Goal: Task Accomplishment & Management: Complete application form

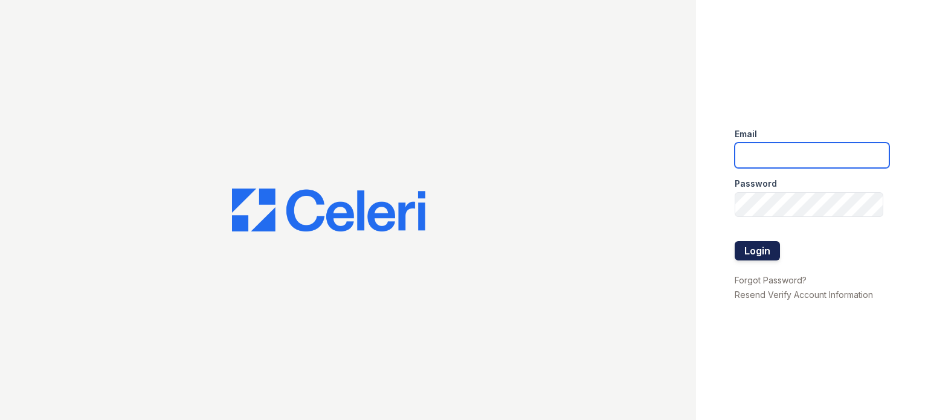
type input "[DOMAIN_NAME][EMAIL_ADDRESS][DOMAIN_NAME]"
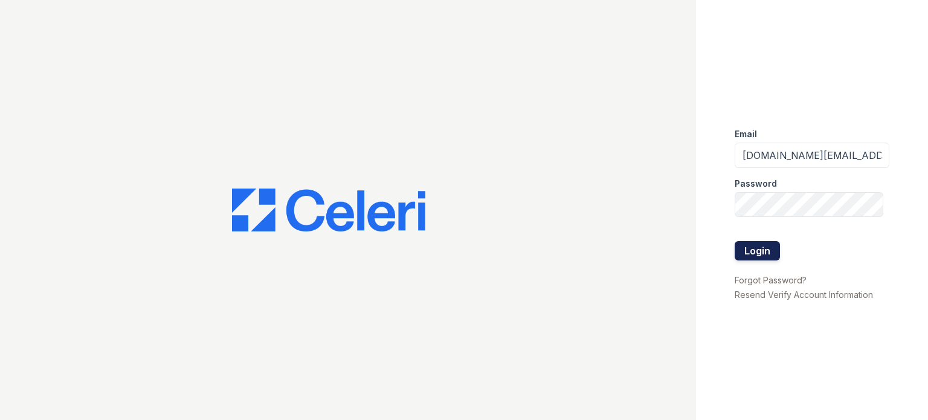
click at [767, 255] on button "Login" at bounding box center [757, 250] width 45 height 19
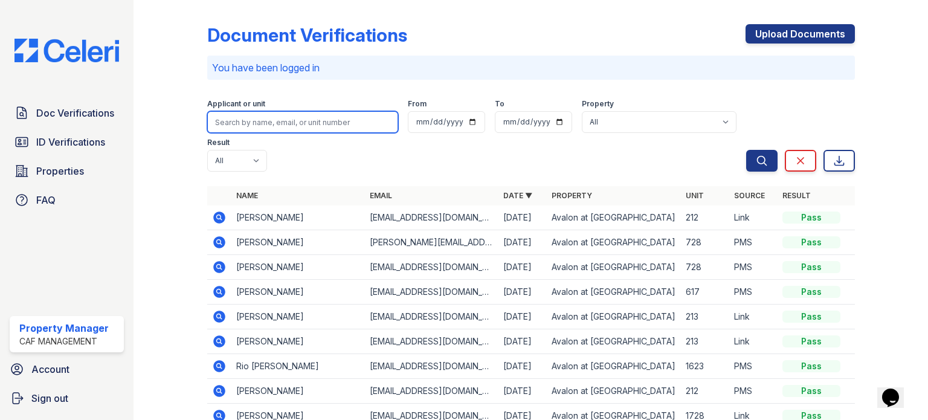
click at [255, 120] on input "search" at bounding box center [302, 122] width 191 height 22
type input "patterson"
click at [746, 150] on button "Search" at bounding box center [761, 161] width 31 height 22
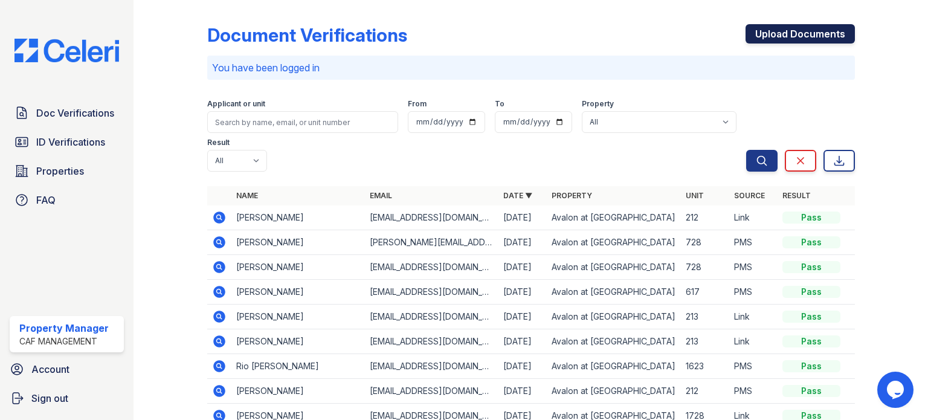
click at [766, 36] on link "Upload Documents" at bounding box center [800, 33] width 109 height 19
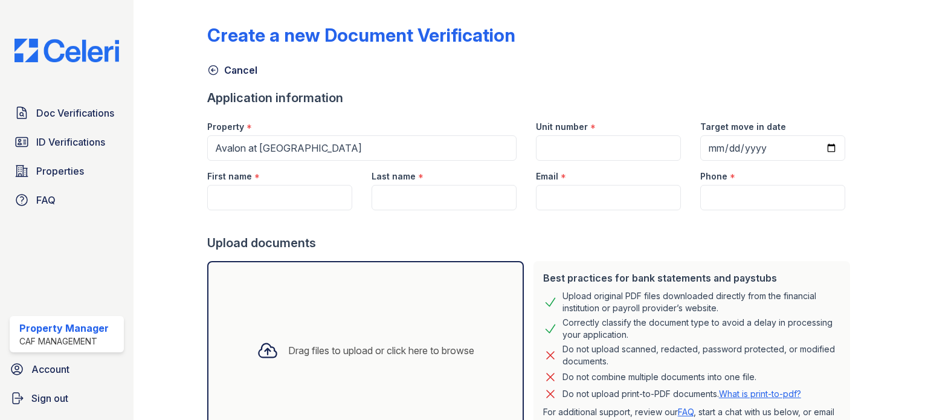
click at [256, 182] on div "*" at bounding box center [256, 177] width 5 height 15
click at [256, 207] on input "First name" at bounding box center [279, 197] width 145 height 25
type input "J"
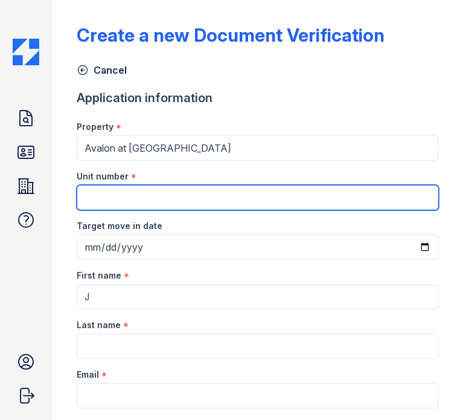
click at [220, 195] on input "Unit number" at bounding box center [258, 197] width 363 height 25
type input "1016"
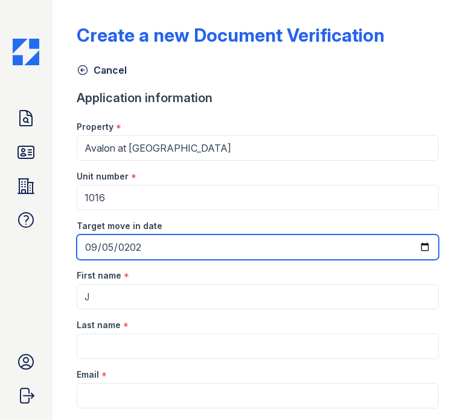
type input "2025-09-05"
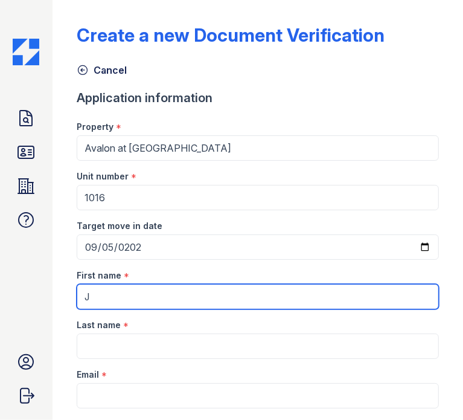
click at [266, 302] on input "J" at bounding box center [258, 296] width 363 height 25
type input "[PERSON_NAME]"
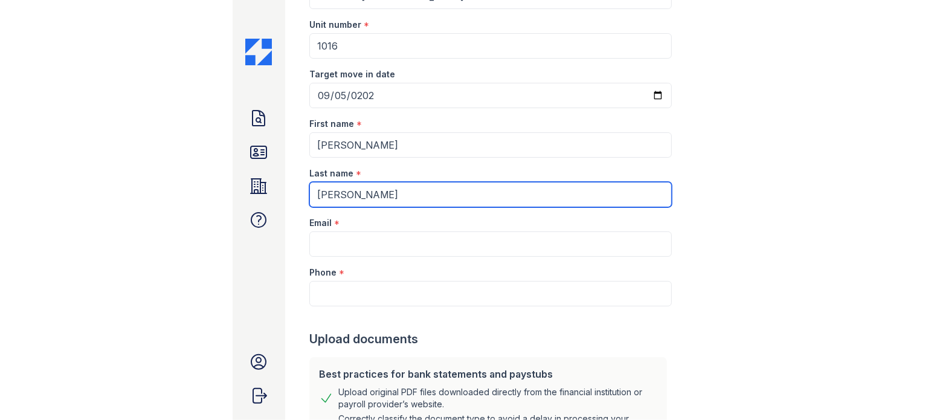
scroll to position [181, 0]
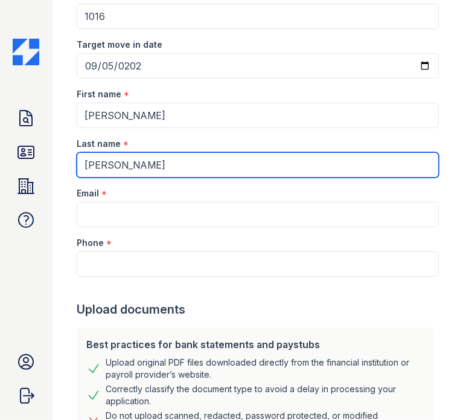
type input "[PERSON_NAME]"
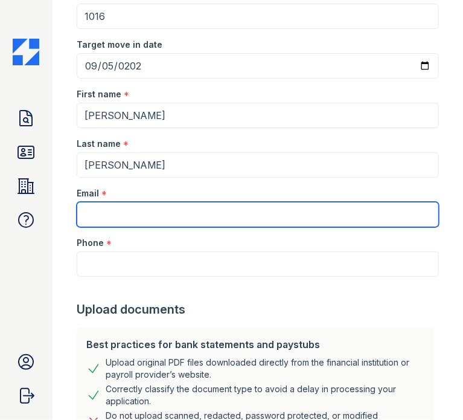
click at [263, 218] on input "Email" at bounding box center [258, 214] width 363 height 25
click at [98, 210] on input "Email" at bounding box center [258, 214] width 363 height 25
type input "vonallen6112gmail.com"
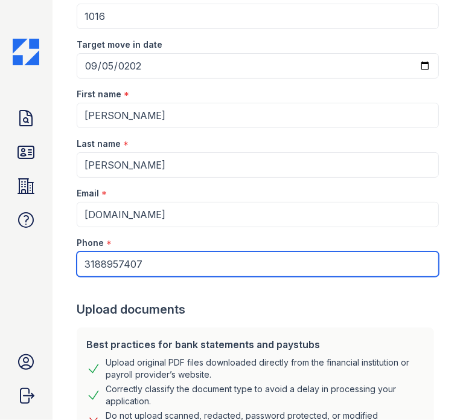
type input "3188957407"
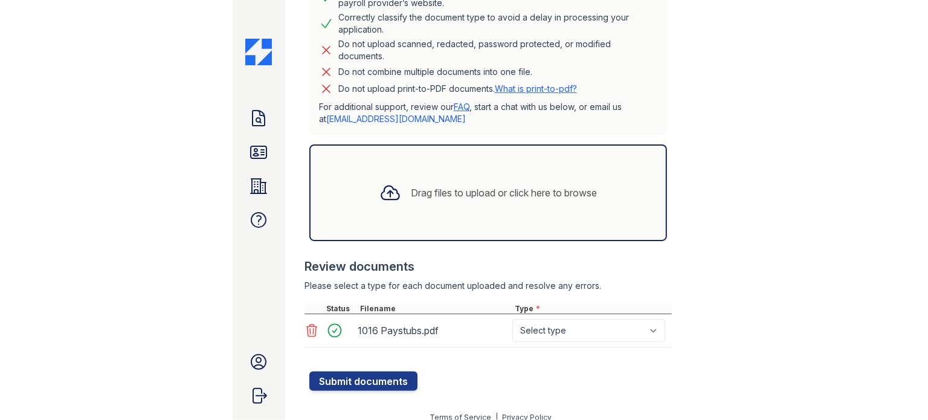
scroll to position [210, 0]
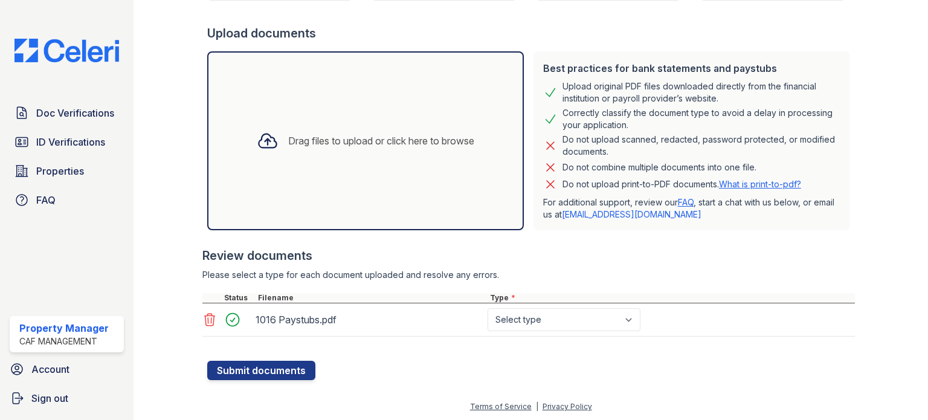
click at [244, 363] on button "Submit documents" at bounding box center [261, 370] width 108 height 19
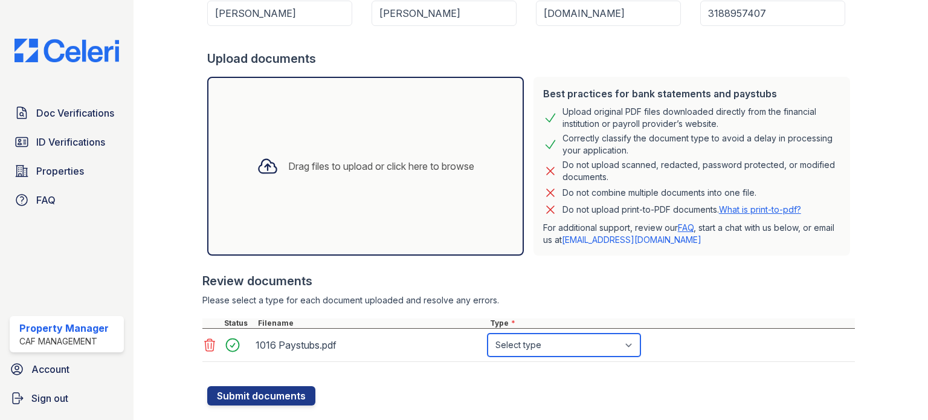
click at [628, 337] on select "Select type Paystub Bank Statement Offer Letter Tax Documents Benefit Award Let…" at bounding box center [564, 345] width 153 height 23
select select "paystub"
click at [488, 334] on select "Select type Paystub Bank Statement Offer Letter Tax Documents Benefit Award Let…" at bounding box center [564, 345] width 153 height 23
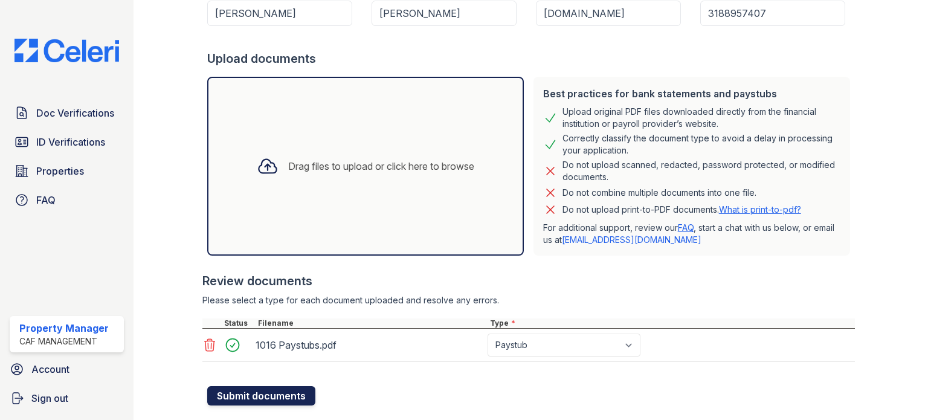
click at [260, 394] on button "Submit documents" at bounding box center [261, 395] width 108 height 19
click at [641, 311] on div at bounding box center [528, 312] width 653 height 12
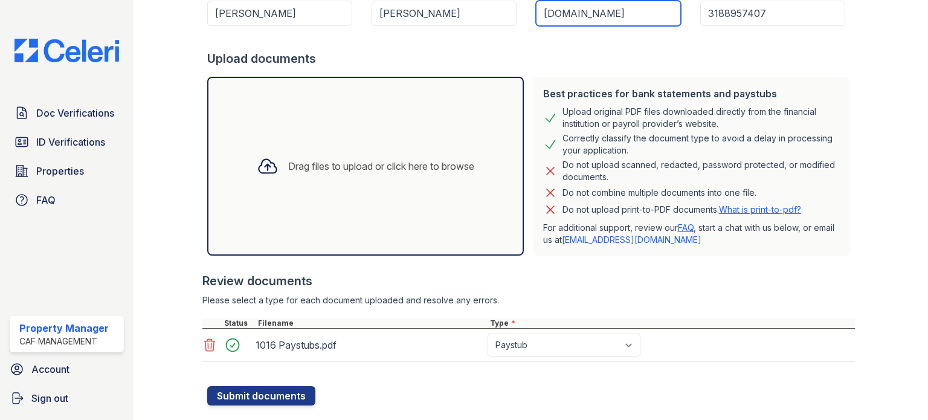
click at [594, 14] on input "vonallen6112gmail.com" at bounding box center [608, 13] width 145 height 25
type input "[EMAIL_ADDRESS][DOMAIN_NAME]"
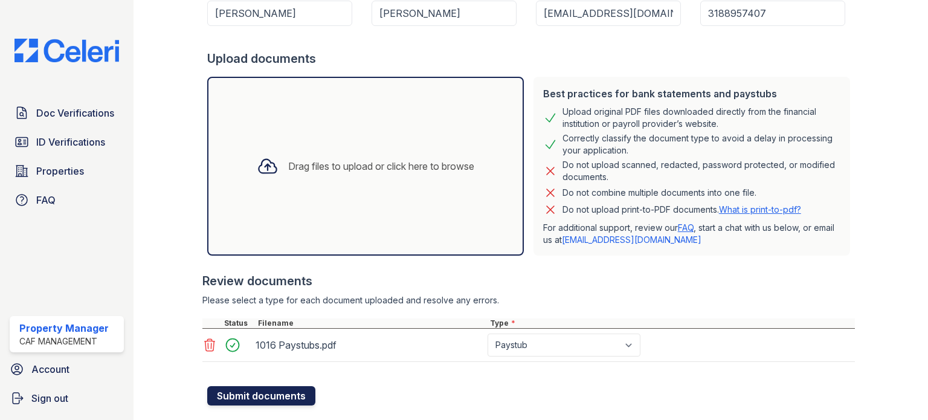
click at [253, 400] on button "Submit documents" at bounding box center [261, 395] width 108 height 19
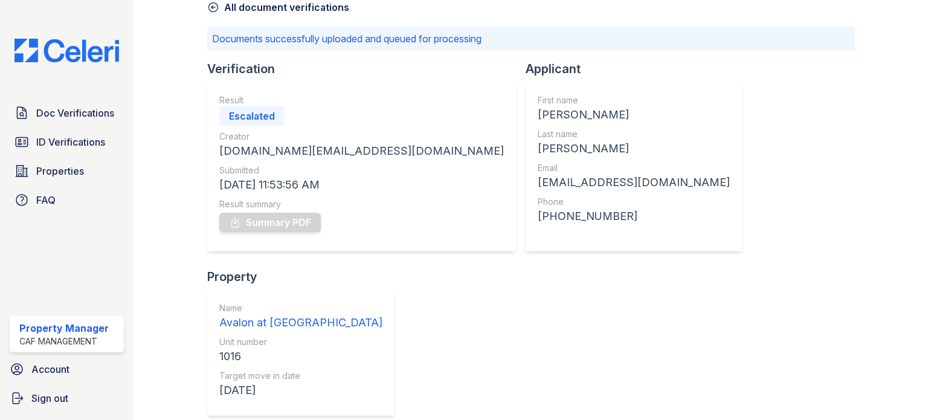
scroll to position [63, 0]
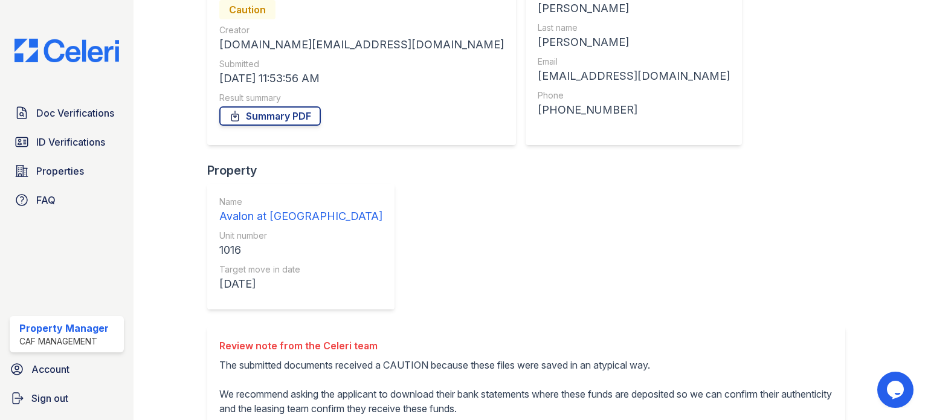
scroll to position [148, 0]
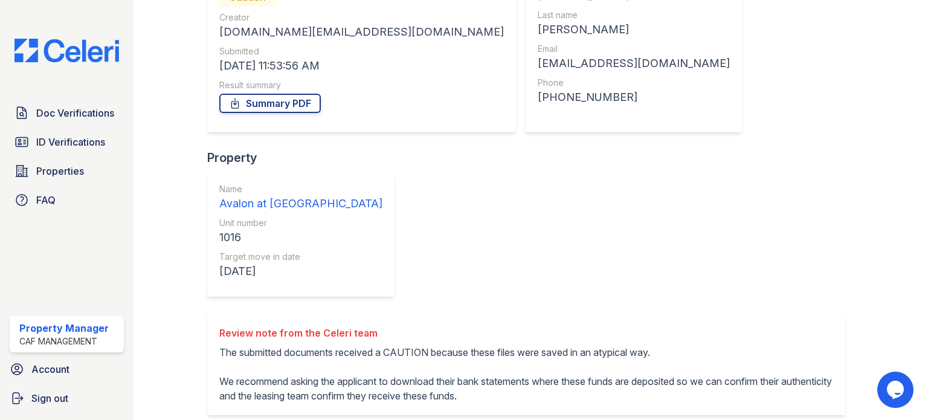
click at [842, 247] on div "Document Verification 184083 All document verifications Verification Result Cau…" at bounding box center [531, 200] width 648 height 687
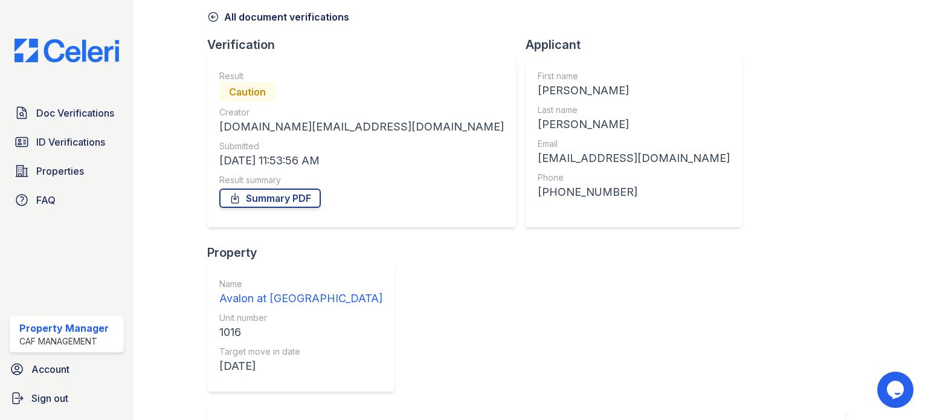
scroll to position [0, 0]
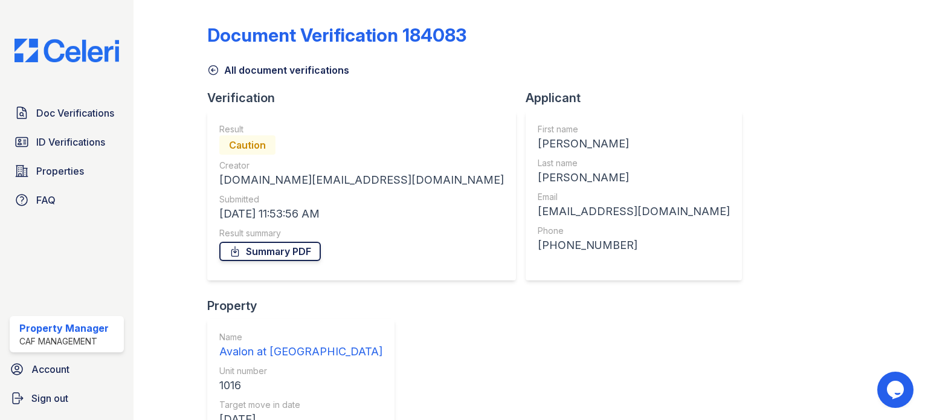
click at [265, 253] on link "Summary PDF" at bounding box center [270, 251] width 102 height 19
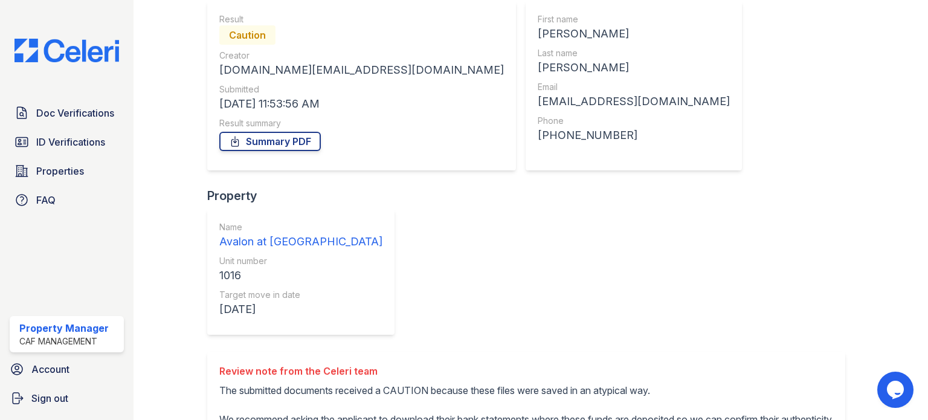
scroll to position [148, 0]
